Goal: Find specific page/section: Find specific page/section

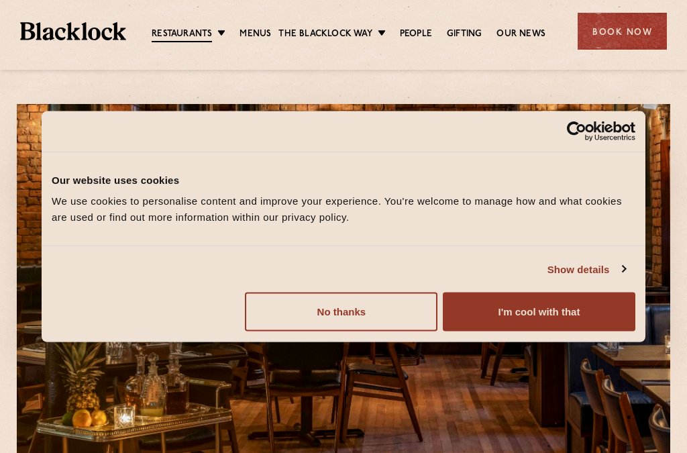
click at [352, 316] on button "No thanks" at bounding box center [341, 311] width 192 height 39
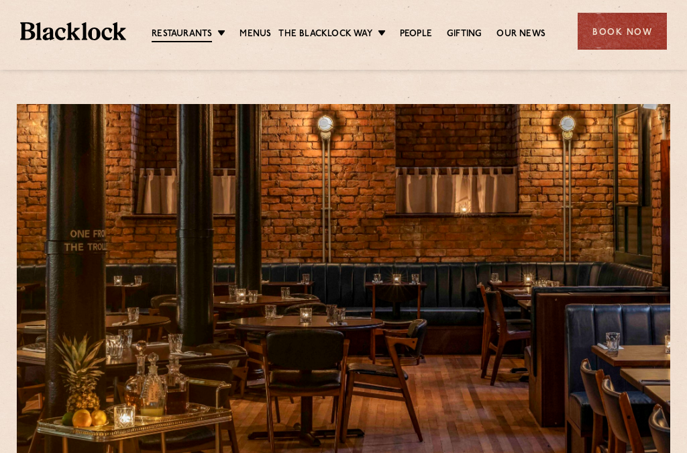
click at [259, 27] on link "Menus" at bounding box center [255, 33] width 32 height 13
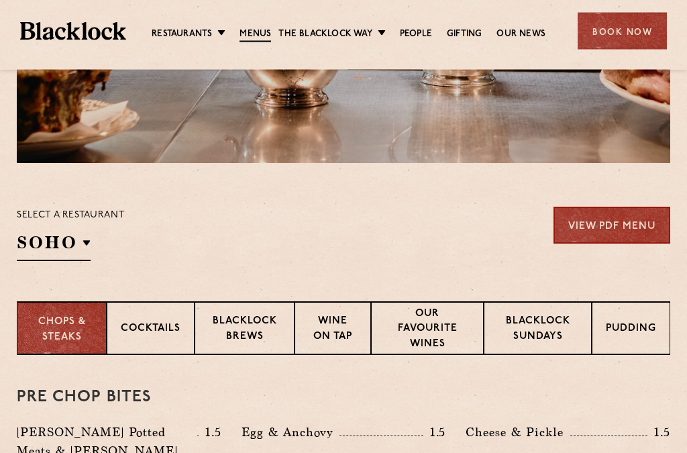
scroll to position [320, 0]
click at [91, 251] on div "Select a restaurant SOHO Soho Birmingham City Shoreditch Covent Garden Canary W…" at bounding box center [71, 234] width 108 height 54
click at [93, 245] on div "Select a restaurant SOHO Soho Birmingham City Shoreditch Covent Garden Canary W…" at bounding box center [71, 234] width 108 height 54
click at [0, 0] on p "[GEOGRAPHIC_DATA]" at bounding box center [0, 0] width 0 height 0
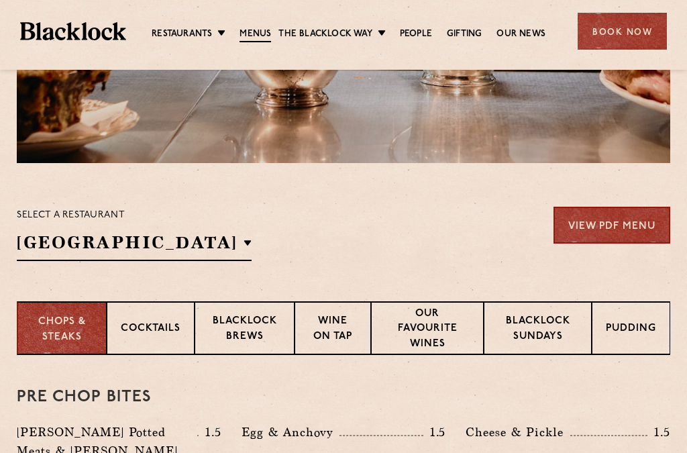
click at [508, 248] on div "Select a restaurant Manchester Soho Birmingham City Shoreditch Covent Garden Ca…" at bounding box center [343, 234] width 653 height 54
click at [624, 222] on link "View PDF Menu" at bounding box center [611, 225] width 117 height 37
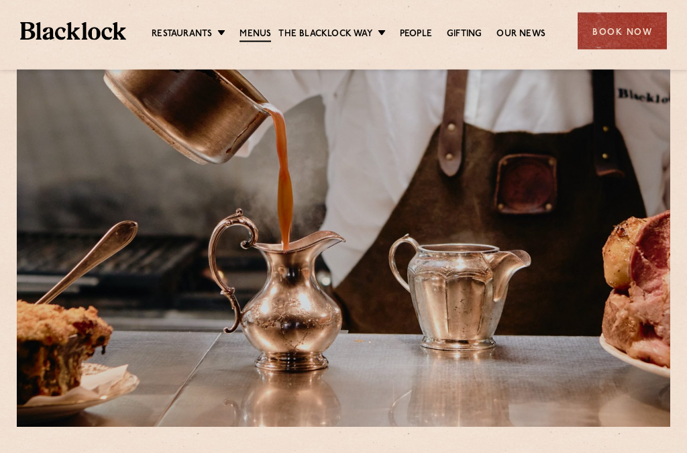
scroll to position [0, 0]
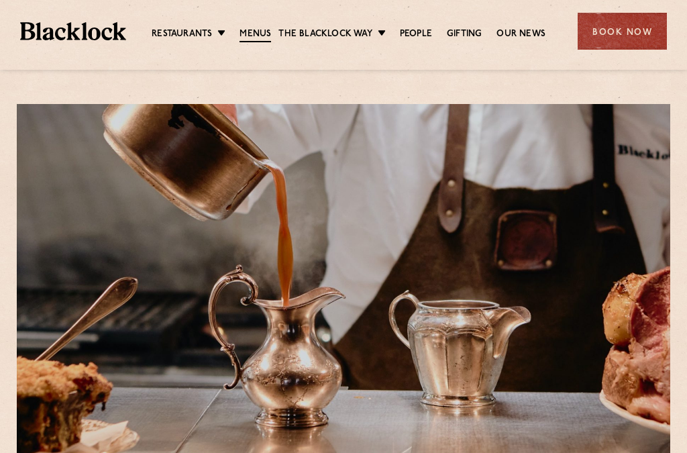
click at [255, 28] on link "Menus" at bounding box center [255, 34] width 32 height 15
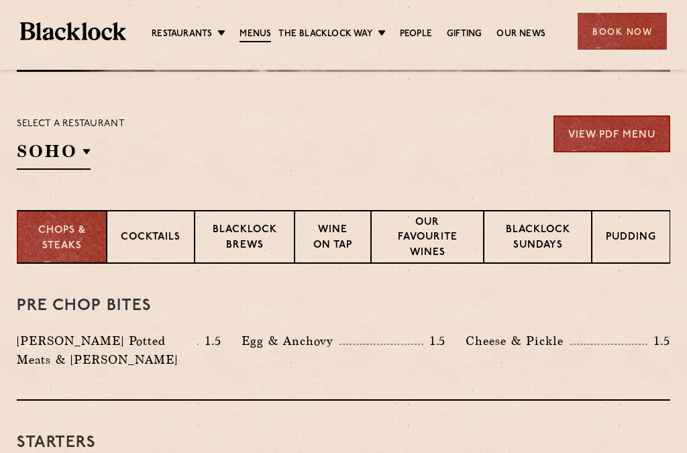
scroll to position [441, 0]
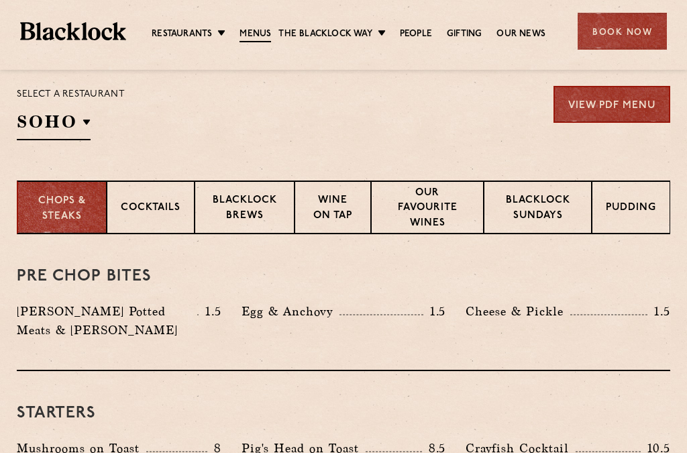
click at [548, 202] on p "Blacklock Sundays" at bounding box center [538, 209] width 80 height 32
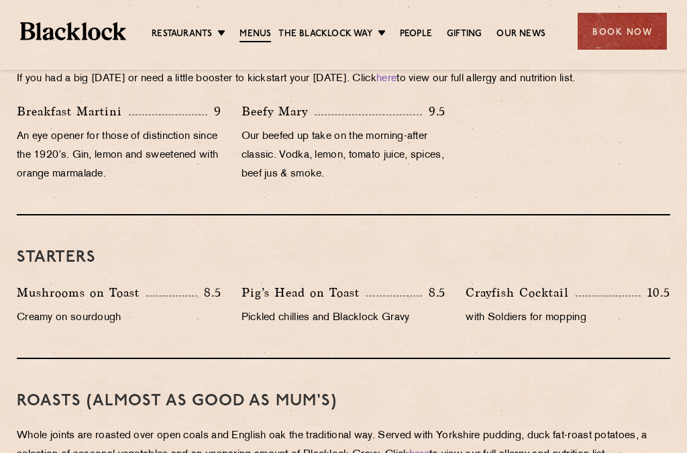
scroll to position [670, 0]
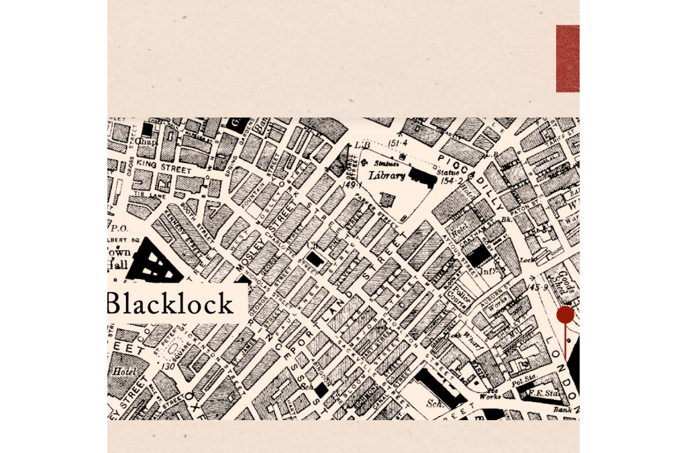
scroll to position [382, 0]
